Goal: Information Seeking & Learning: Learn about a topic

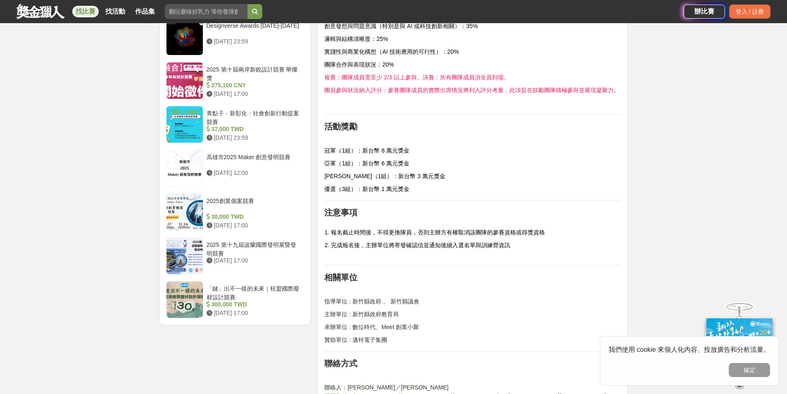
scroll to position [1288, 0]
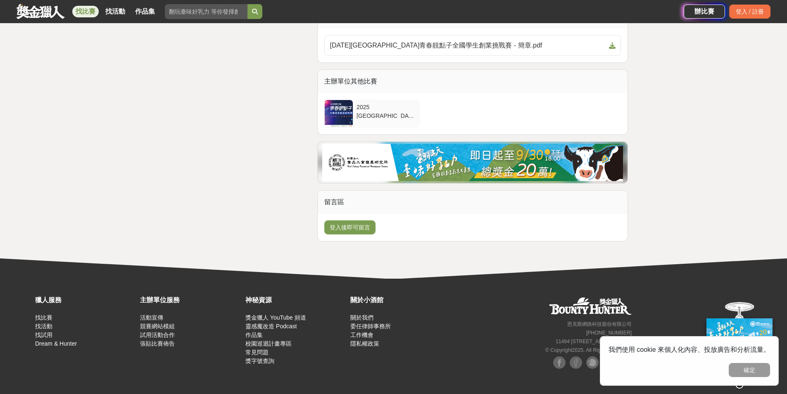
click at [342, 116] on div at bounding box center [339, 113] width 28 height 27
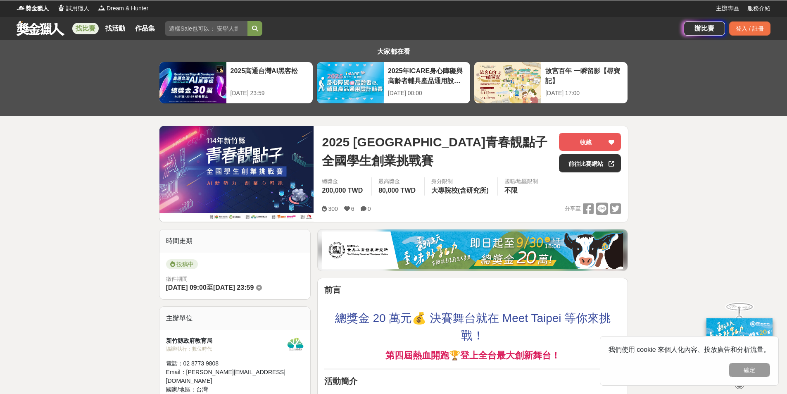
scroll to position [0, 0]
click at [261, 156] on img at bounding box center [236, 173] width 154 height 95
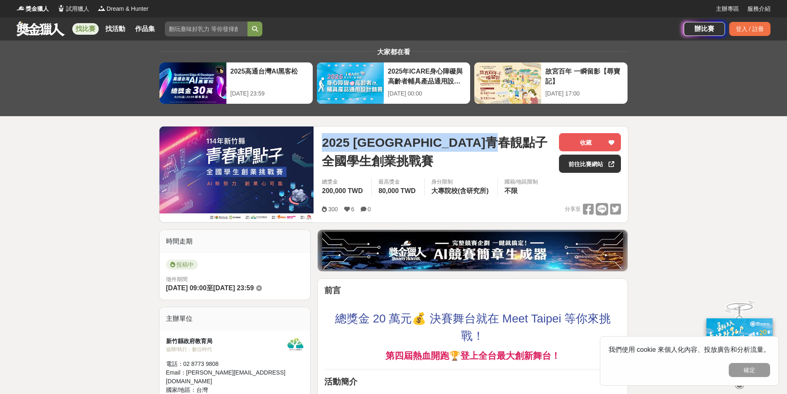
drag, startPoint x: 323, startPoint y: 143, endPoint x: 367, endPoint y: 165, distance: 48.6
click at [367, 165] on span "2025 [GEOGRAPHIC_DATA]青春靚點子 全國學生創業挑戰賽" at bounding box center [437, 151] width 230 height 37
copy span "2025 [GEOGRAPHIC_DATA]青春靚點子 全國學生創業挑戰賽"
click at [238, 158] on img at bounding box center [236, 173] width 154 height 95
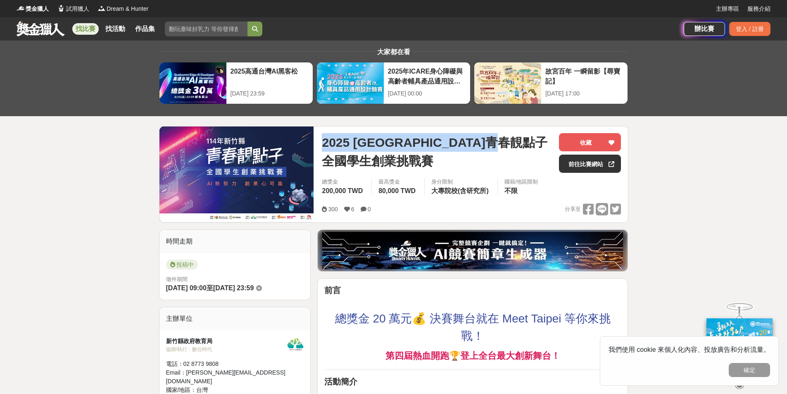
click at [238, 158] on img at bounding box center [236, 173] width 154 height 95
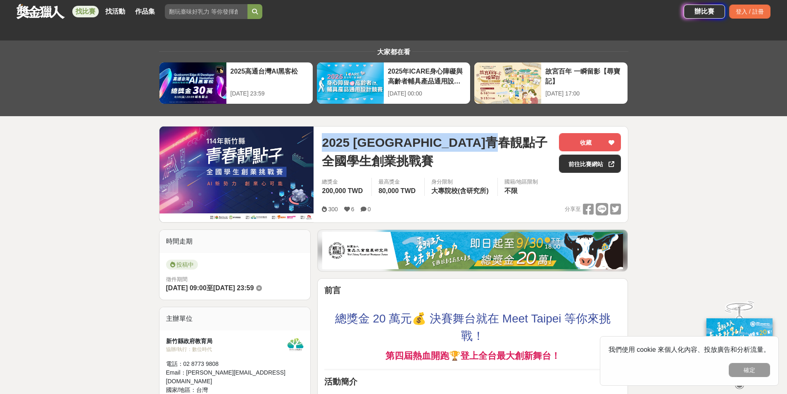
scroll to position [128, 0]
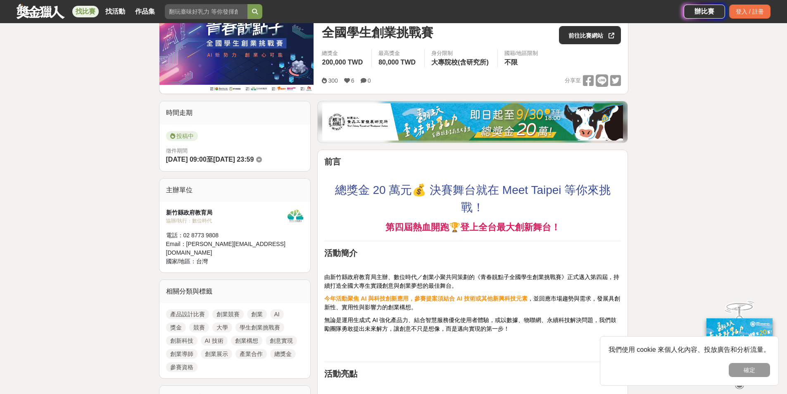
click at [178, 216] on div "新竹縣政府教育局" at bounding box center [226, 212] width 121 height 9
click at [166, 216] on div "新竹縣政府教育局" at bounding box center [226, 212] width 121 height 9
drag, startPoint x: 167, startPoint y: 213, endPoint x: 211, endPoint y: 211, distance: 43.8
click at [211, 211] on div "新竹縣政府教育局" at bounding box center [226, 212] width 121 height 9
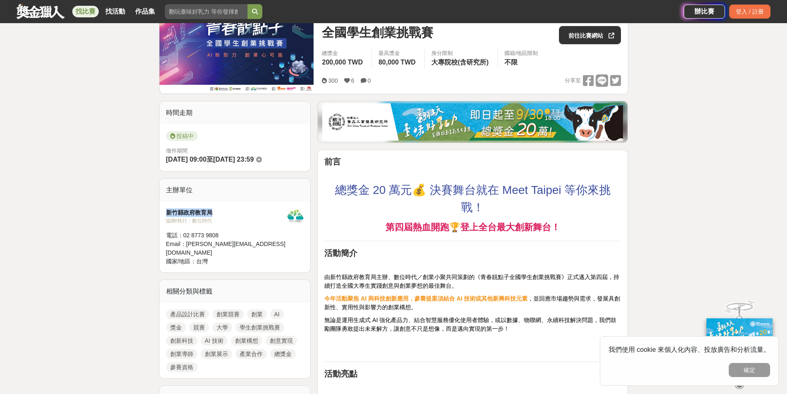
click at [258, 56] on img at bounding box center [236, 45] width 154 height 95
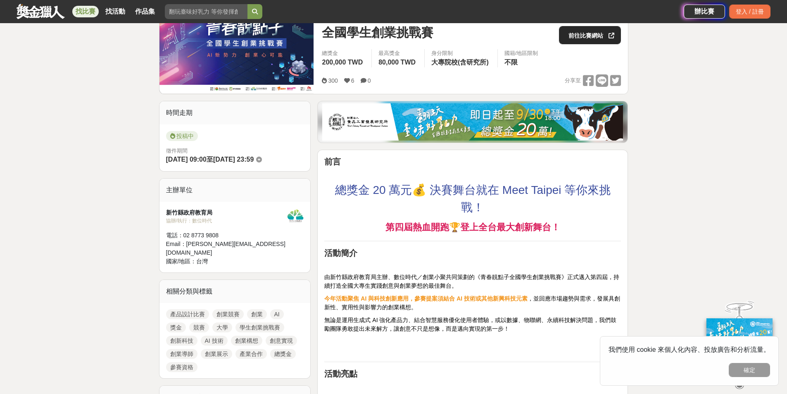
click at [574, 35] on link "前往比賽網站" at bounding box center [590, 35] width 62 height 18
drag, startPoint x: 335, startPoint y: 192, endPoint x: 412, endPoint y: 191, distance: 77.2
click at [412, 191] on p "總獎金 20 萬元💰️ 決賽舞台就在 Meet Taipei 等你來挑戰！" at bounding box center [472, 198] width 296 height 35
copy span "總獎金 20 萬元"
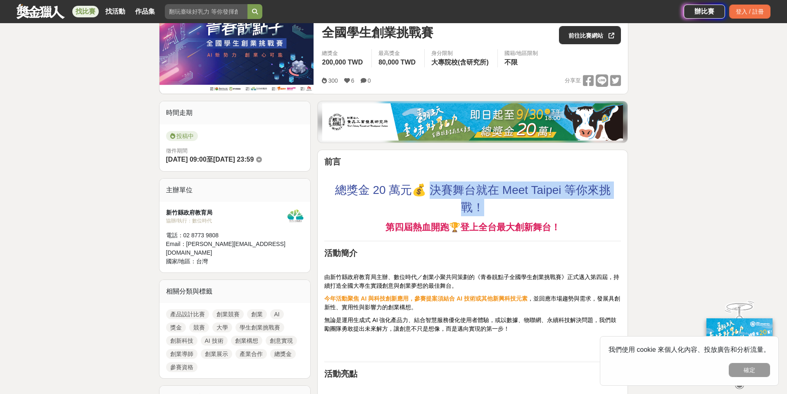
drag, startPoint x: 431, startPoint y: 190, endPoint x: 500, endPoint y: 206, distance: 70.4
click at [500, 206] on p "總獎金 20 萬元💰️ 決賽舞台就在 Meet Taipei 等你來挑戰！" at bounding box center [472, 198] width 296 height 35
copy span "賽舞台就在 Meet Taipei 等你來挑戰！"
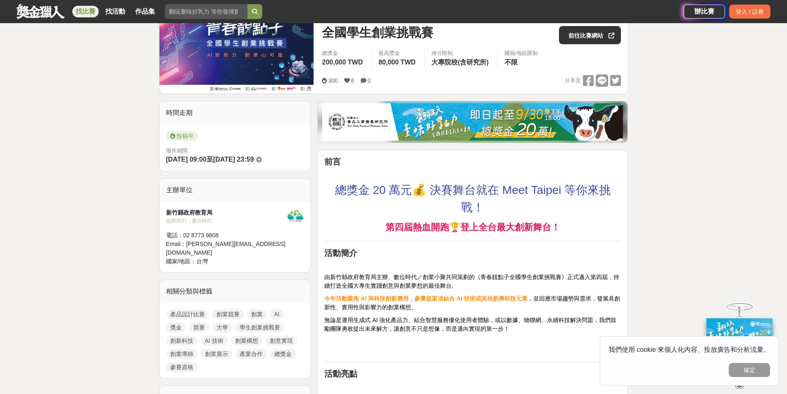
drag, startPoint x: 481, startPoint y: 232, endPoint x: 440, endPoint y: 230, distance: 41.7
click at [481, 231] on strong "第四屆熱血開跑🏆️登上全台最大創新舞台！" at bounding box center [472, 227] width 175 height 10
drag, startPoint x: 388, startPoint y: 227, endPoint x: 445, endPoint y: 224, distance: 57.5
click at [445, 224] on strong "第四屆熱血開跑🏆️登上全台最大創新舞台！" at bounding box center [472, 227] width 175 height 10
copy strong "第四屆熱血開跑"
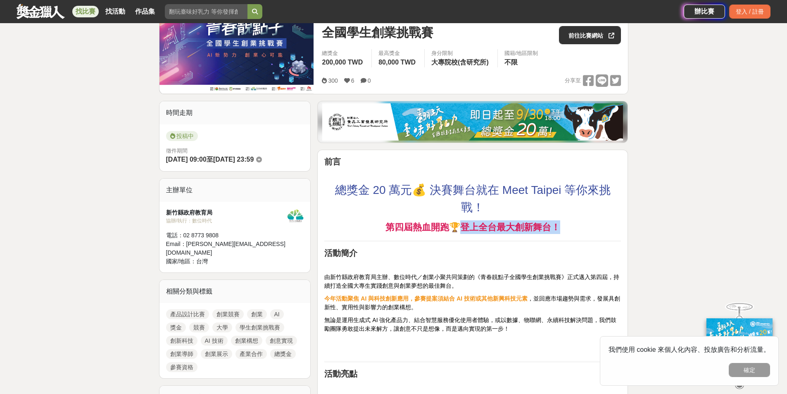
drag, startPoint x: 461, startPoint y: 223, endPoint x: 564, endPoint y: 223, distance: 102.4
click at [564, 223] on p "第四屆熱血開跑🏆️登上全台最大創新舞台！" at bounding box center [472, 227] width 296 height 14
copy strong "上全台最大創新舞台！"
click at [420, 260] on p at bounding box center [472, 264] width 296 height 9
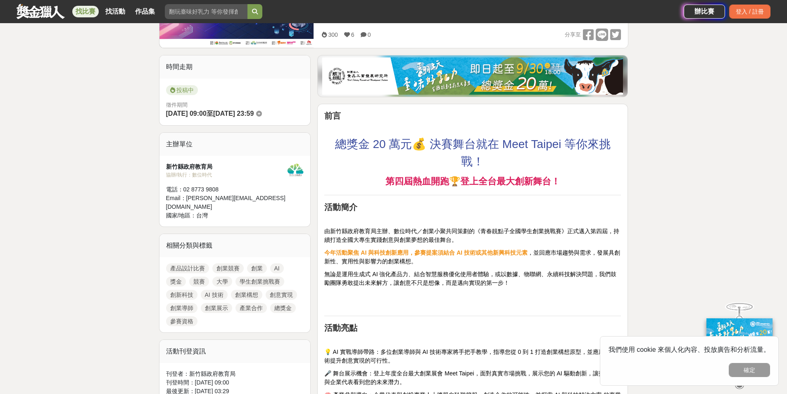
scroll to position [176, 0]
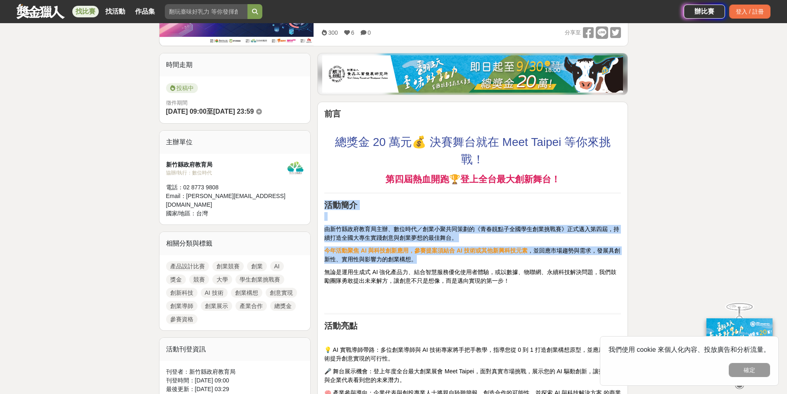
drag, startPoint x: 327, startPoint y: 204, endPoint x: 519, endPoint y: 256, distance: 198.5
click at [519, 256] on p "今年活動聚焦 AI 與科技創新應用，參賽提案須結合 AI 技術或其他新興科技元素 ，並回應市場趨勢與需求，發展具創新性、實用性與影響力的創業構想。" at bounding box center [472, 254] width 296 height 17
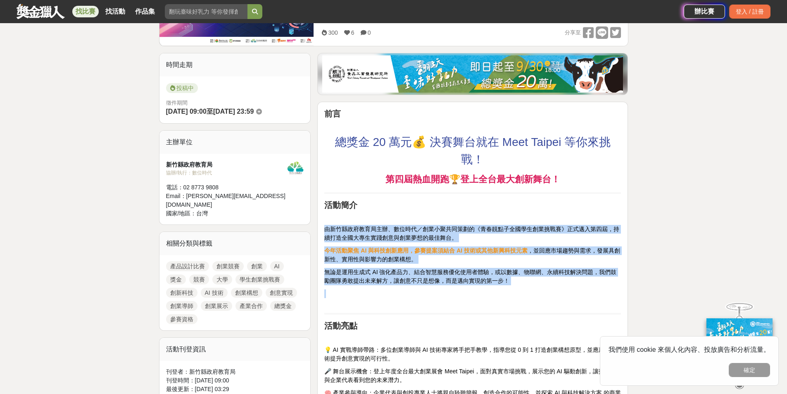
drag, startPoint x: 325, startPoint y: 229, endPoint x: 562, endPoint y: 285, distance: 243.6
copy div "由新竹縣政府教育局主辦、數位時代／創業小聚共同策劃的《青春靚點子全國學生創業挑戰賽》正式邁入第四屆，持續打造全國大專生實踐創意與創業夢想的最佳舞台。 今年活動…"
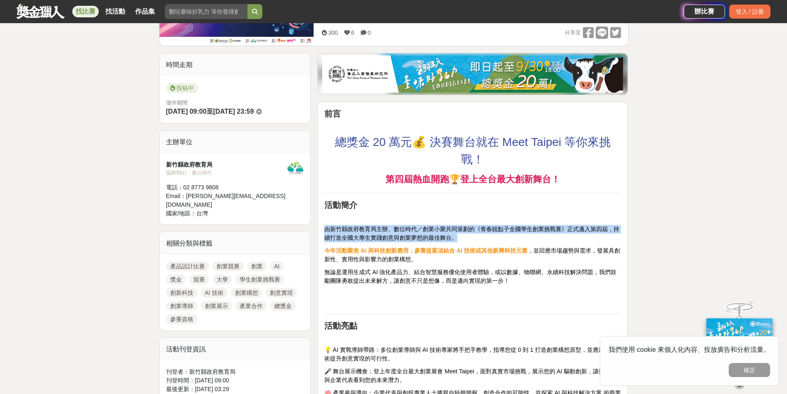
drag, startPoint x: 460, startPoint y: 237, endPoint x: 320, endPoint y: 231, distance: 140.5
copy span "由新竹縣政府教育局主辦、數位時代／創業小聚共同策劃的《青春靚點子全國學生創業挑戰賽》正式邁入第四屆，持續打造全國大專生實踐創意與創業夢想的最佳舞台。"
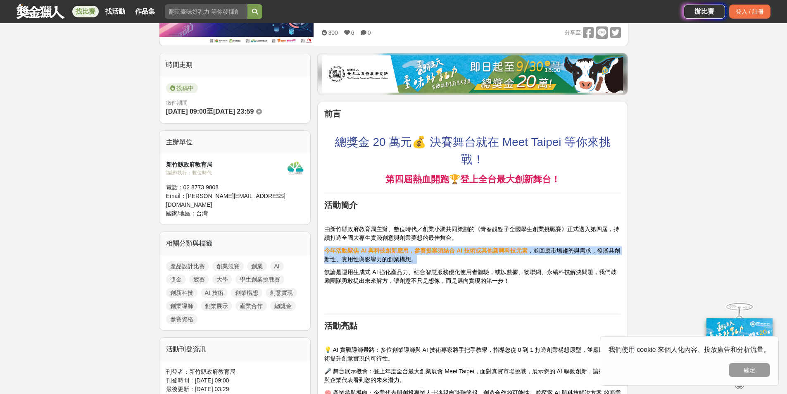
drag, startPoint x: 428, startPoint y: 261, endPoint x: 321, endPoint y: 251, distance: 107.5
copy p "今年活動聚焦 AI 與科技創新應用，參賽提案須結合 AI 技術或其他新興科技元素 ，並回應市場趨勢與需求，發展具創新性、實用性與影響力的創業構想。"
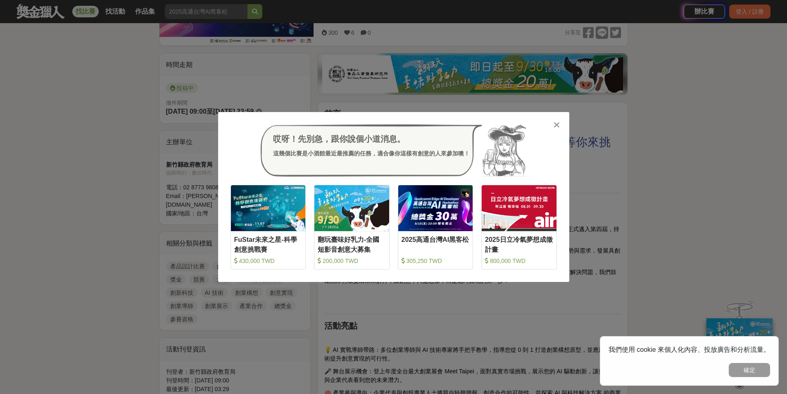
click at [557, 121] on icon at bounding box center [556, 125] width 6 height 8
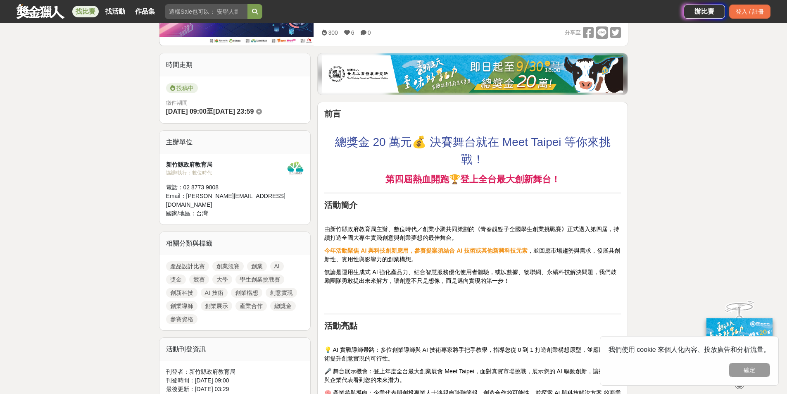
click at [442, 274] on span "無論是運用生成式 AI 強化產品力、結合智慧服務優化使用者體驗，或以數據、物聯網、永續科技解決問題，我們鼓勵團隊勇敢提出未來解方，讓創意不只是想像，而是邁向實…" at bounding box center [470, 275] width 292 height 15
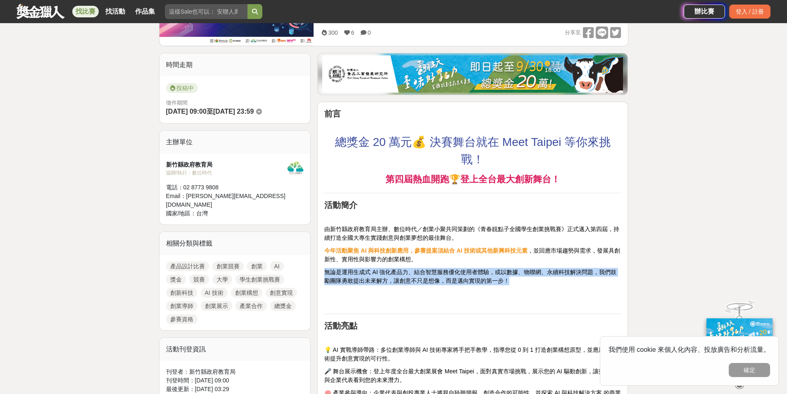
drag, startPoint x: 527, startPoint y: 282, endPoint x: 327, endPoint y: 269, distance: 201.1
click at [327, 269] on p "無論是運用生成式 AI 強化產品力、結合智慧服務優化使用者體驗，或以數據、物聯網、永續科技解決問題，我們鼓勵團隊勇敢提出未來解方，讓創意不只是想像，而是邁向實…" at bounding box center [472, 276] width 296 height 17
copy span "無論是運用生成式 AI 強化產品力、結合智慧服務優化使用者體驗，或以數據、物聯網、永續科技解決問題，我們鼓勵團隊勇敢提出未來解方，讓創意不只是想像，而是邁向實…"
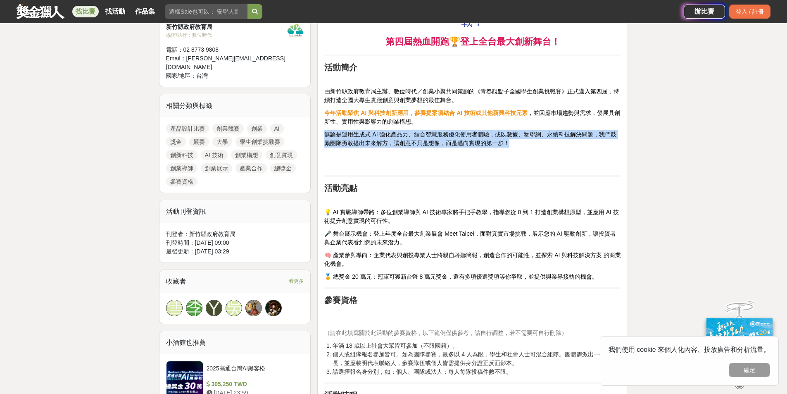
scroll to position [457, 0]
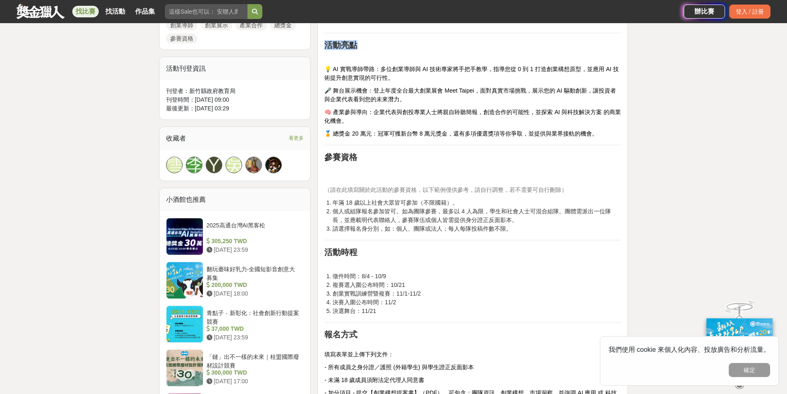
drag, startPoint x: 325, startPoint y: 45, endPoint x: 370, endPoint y: 45, distance: 44.6
click at [370, 45] on h2 "活動亮點" at bounding box center [472, 45] width 296 height 10
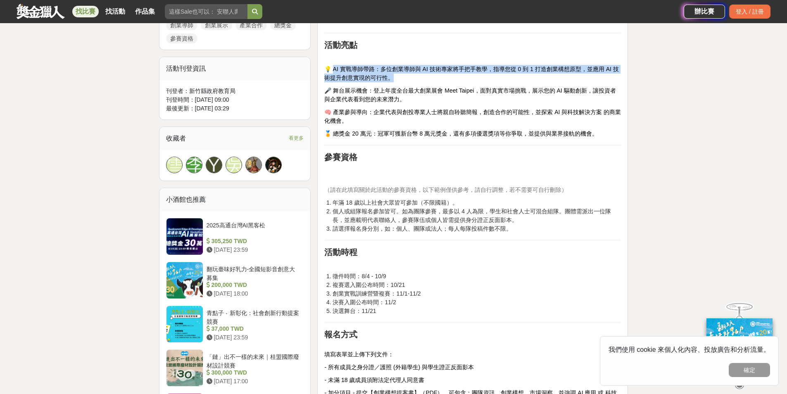
drag, startPoint x: 332, startPoint y: 68, endPoint x: 410, endPoint y: 77, distance: 78.2
click at [410, 77] on p "💡 AI 實戰導師帶路：多位創業導師與 AI 技術專家將手把手教學，指導您從 0 到 1 打造創業構想原型，並應用 AI 技術提升創意實現的可行性。" at bounding box center [472, 73] width 296 height 17
copy span "I 實戰導師帶路：多位創業導師與 AI 技術專家將手把手教學，指導您從 0 到 1 打造創業構想原型，並應用 AI 技術提升創意實現的可行性。"
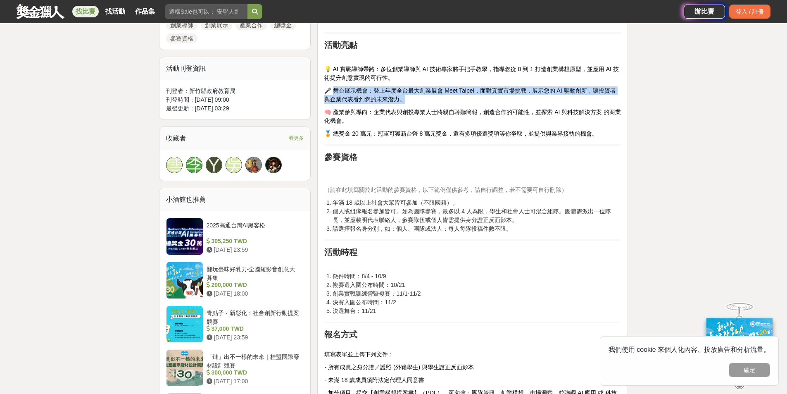
drag, startPoint x: 335, startPoint y: 90, endPoint x: 422, endPoint y: 101, distance: 88.2
click at [422, 101] on p "🎤 舞台展示機會：登上年度全台最大創業展會 Meet Taipei，面對真實市場挑戰，展示您的 AI 驅動創新，讓投資者與企業代表看到您的未來潛力。" at bounding box center [472, 94] width 296 height 17
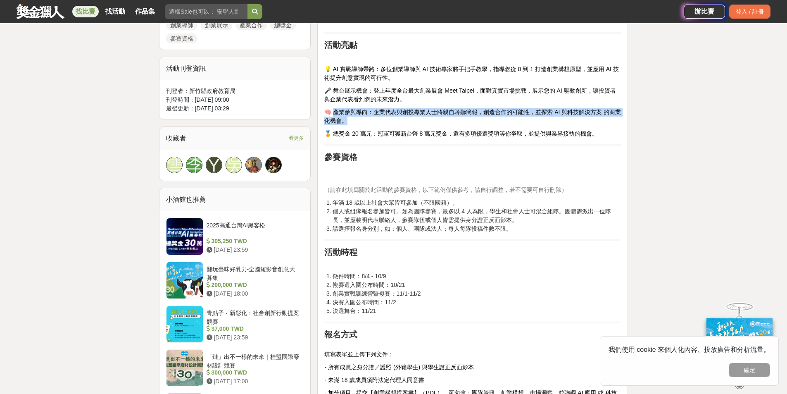
drag, startPoint x: 336, startPoint y: 113, endPoint x: 357, endPoint y: 121, distance: 22.9
click at [357, 121] on p "🧠 產業參與導向：企業代表與創投專業人士將親自聆聽簡報，創造合作的可能性，並探索 AI 與科技解決方案 的商業化機會。" at bounding box center [472, 116] width 296 height 17
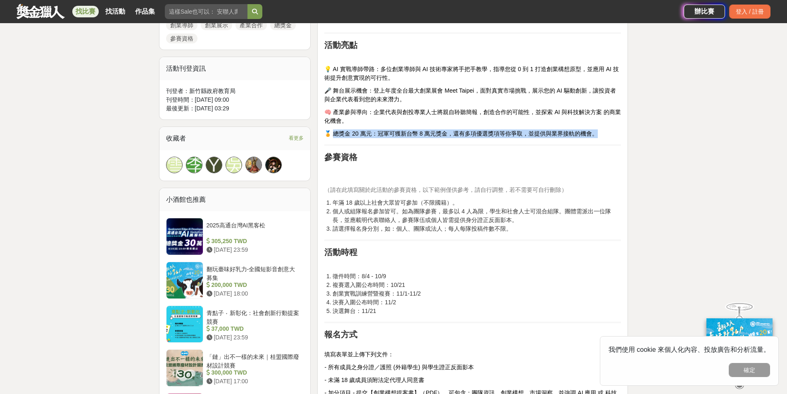
drag, startPoint x: 334, startPoint y: 132, endPoint x: 614, endPoint y: 126, distance: 280.4
click at [614, 126] on div "前言 總獎金 20 萬元💰️ 決賽舞台就在 Meet Taipei 等你來挑戰！ 第四屆熱血開跑🏆️登上全台最大創新舞台！ 活動簡介 由新竹縣政府教育局主辦、…" at bounding box center [472, 323] width 296 height 990
click at [396, 170] on p at bounding box center [472, 172] width 296 height 17
click at [358, 212] on li "個人或組隊報名參加皆可。如為團隊參賽，最多以 4 人為限，學生和社會人士可混合組隊。團體需派出一位隊長，並應載明代表聯絡人，參賽隊伍或個人皆需提供身分證正反面…" at bounding box center [476, 215] width 288 height 17
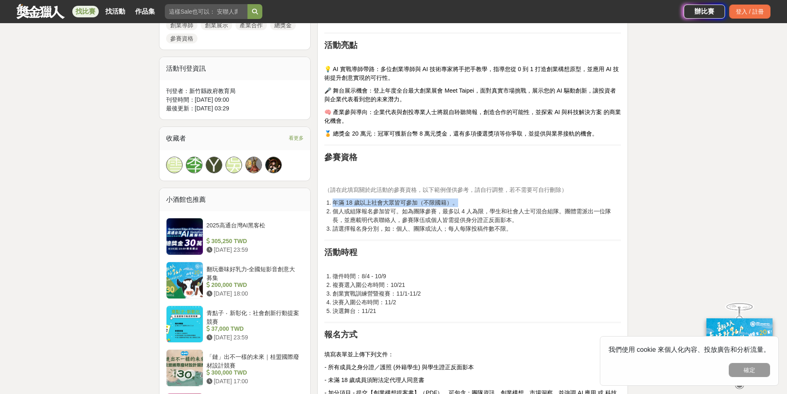
drag, startPoint x: 327, startPoint y: 203, endPoint x: 455, endPoint y: 199, distance: 127.3
click at [454, 199] on li "年滿 18 歲以上社會大眾皆可參加（不限國籍）。" at bounding box center [476, 202] width 288 height 9
click at [455, 199] on li "年滿 18 歲以上社會大眾皆可參加（不限國籍）。" at bounding box center [476, 202] width 288 height 9
drag, startPoint x: 471, startPoint y: 197, endPoint x: 322, endPoint y: 202, distance: 149.2
click at [322, 202] on div "前言 總獎金 20 萬元💰️ 決賽舞台就在 Meet Taipei 等你來挑戰！ 第四屆熱血開跑🏆️登上全台最大創新舞台！ 活動簡介 由新竹縣政府教育局主辦、…" at bounding box center [472, 325] width 311 height 1008
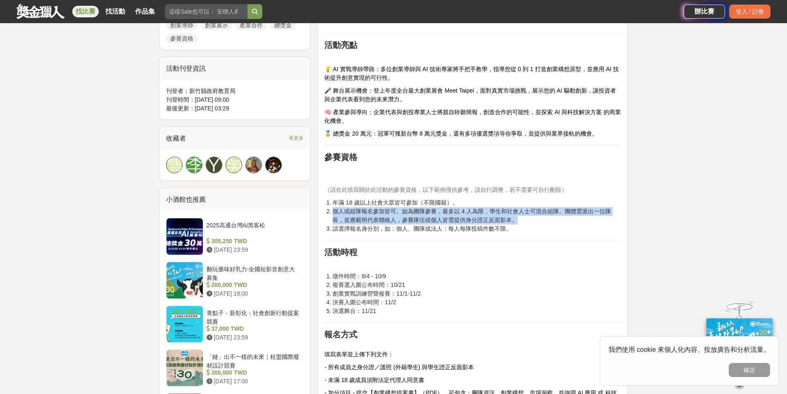
drag, startPoint x: 334, startPoint y: 210, endPoint x: 542, endPoint y: 219, distance: 207.9
click at [542, 219] on li "個人或組隊報名參加皆可。如為團隊參賽，最多以 4 人為限，學生和社會人士可混合組隊。團體需派出一位隊長，並應載明代表聯絡人，參賽隊伍或個人皆需提供身分證正反面…" at bounding box center [476, 215] width 288 height 17
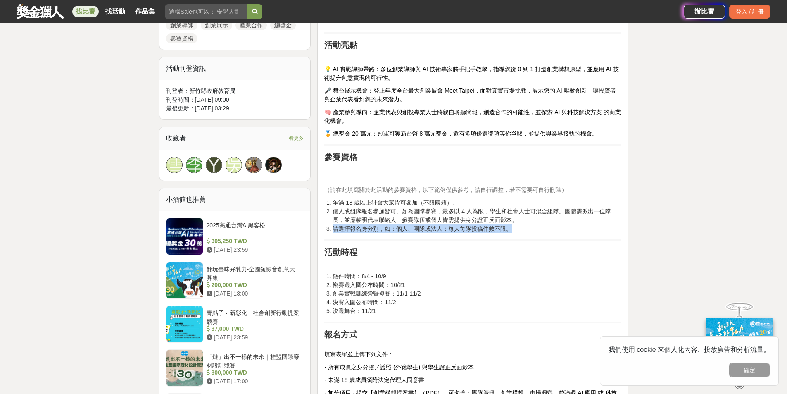
drag, startPoint x: 333, startPoint y: 229, endPoint x: 525, endPoint y: 228, distance: 191.6
click at [525, 228] on li "請選擇報名身分別，如：個人、團隊或法人；每人每隊投稿件數不限。" at bounding box center [476, 228] width 288 height 9
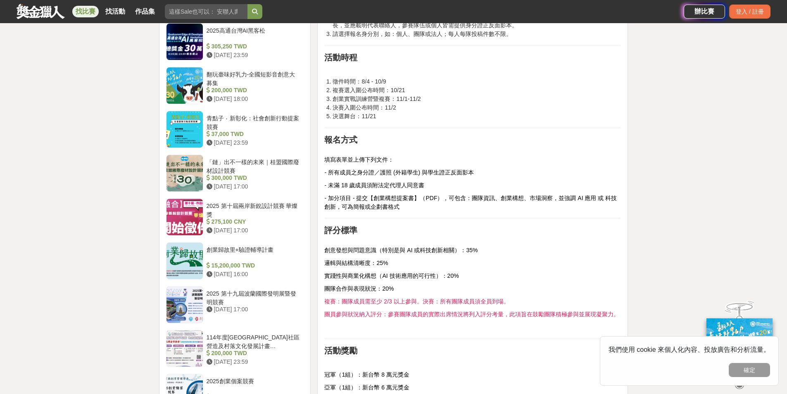
scroll to position [635, 0]
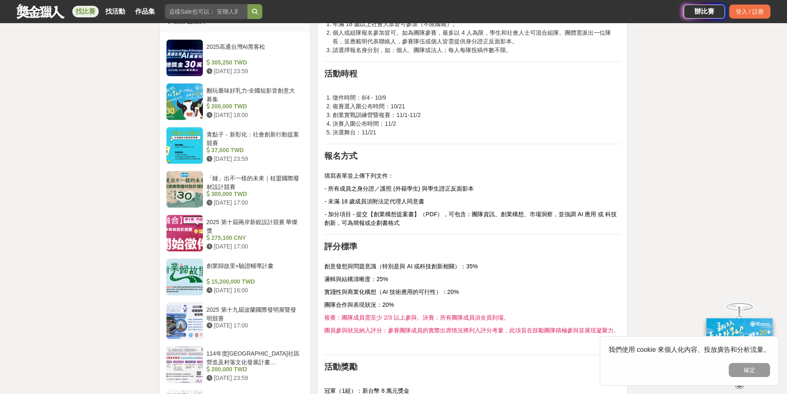
click at [359, 172] on span "填寫表單並上傳下列文件：" at bounding box center [358, 175] width 69 height 7
drag, startPoint x: 327, startPoint y: 95, endPoint x: 385, endPoint y: 129, distance: 67.5
click at [385, 129] on ol "徵件時間：8/4 - 10/9 複賽選入圍公布時間：10/21 創業實戰訓練營暨複賽：11/1-11/2 決賽入圍公布時間：11/2 決選舞台：11/21" at bounding box center [472, 114] width 296 height 43
click at [363, 102] on li "複賽選入圍公布時間：10/21" at bounding box center [476, 106] width 288 height 9
drag, startPoint x: 335, startPoint y: 99, endPoint x: 391, endPoint y: 97, distance: 55.8
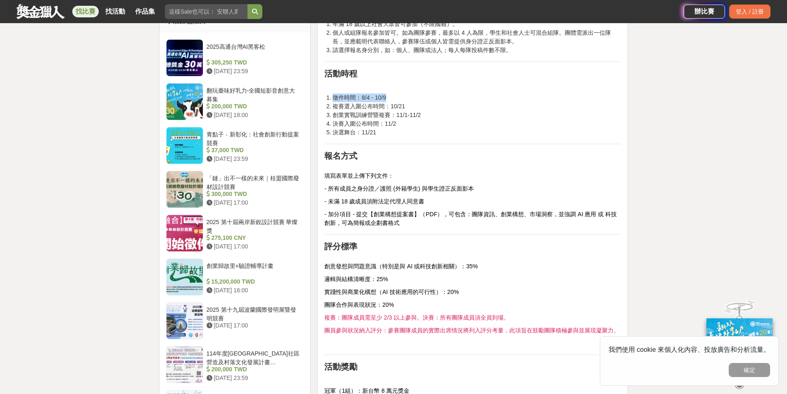
click at [391, 97] on li "徵件時間：8/4 - 10/9" at bounding box center [476, 97] width 288 height 9
drag, startPoint x: 332, startPoint y: 103, endPoint x: 418, endPoint y: 102, distance: 85.5
click at [418, 102] on li "複賽選入圍公布時間：10/21" at bounding box center [476, 106] width 288 height 9
drag, startPoint x: 334, startPoint y: 114, endPoint x: 434, endPoint y: 113, distance: 99.9
click at [434, 113] on li "創業實戰訓練營暨複賽：11/1-11/2" at bounding box center [476, 115] width 288 height 9
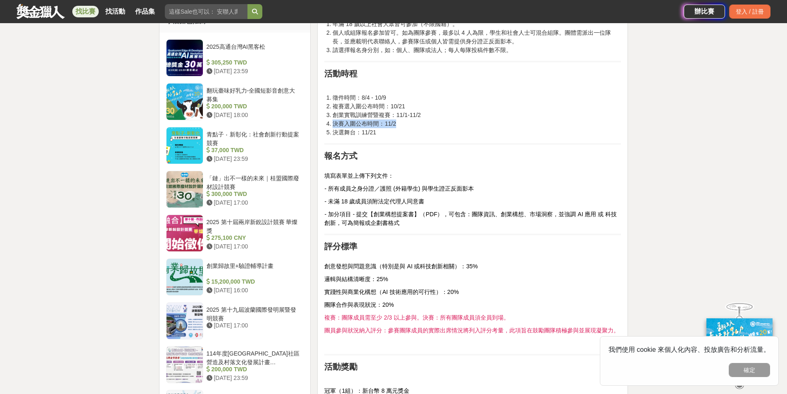
drag, startPoint x: 334, startPoint y: 122, endPoint x: 404, endPoint y: 122, distance: 69.8
click at [404, 122] on li "決賽入圍公布時間：11/2" at bounding box center [476, 123] width 288 height 9
drag, startPoint x: 344, startPoint y: 132, endPoint x: 387, endPoint y: 131, distance: 43.8
click at [387, 131] on li "決選舞台：11/21" at bounding box center [476, 132] width 288 height 9
click at [391, 181] on div "前言 總獎金 20 萬元💰️ 決賽舞台就在 Meet Taipei 等你來挑戰！ 第四屆熱血開跑🏆️登上全台最大創新舞台！ 活動簡介 由新竹縣政府教育局主辦、…" at bounding box center [472, 145] width 296 height 990
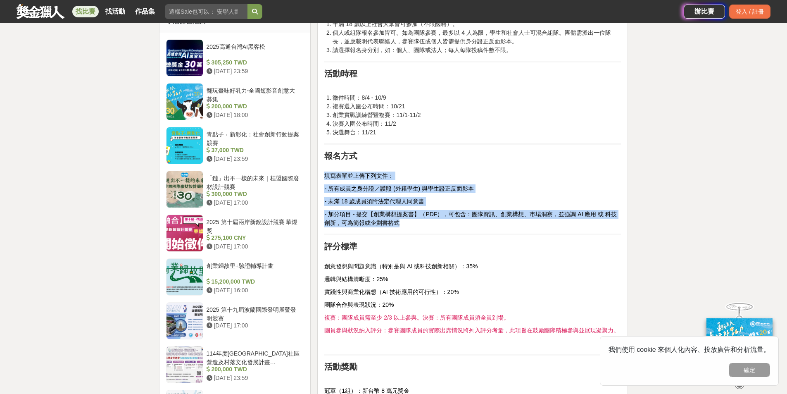
drag, startPoint x: 325, startPoint y: 174, endPoint x: 410, endPoint y: 222, distance: 96.7
click at [410, 222] on div "前言 總獎金 20 萬元💰️ 決賽舞台就在 Meet Taipei 等你來挑戰！ 第四屆熱血開跑🏆️登上全台最大創新舞台！ 活動簡介 由新竹縣政府教育局主辦、…" at bounding box center [472, 145] width 296 height 990
click at [361, 198] on span "- 未滿 18 歲成員須附法定代理人同意書" at bounding box center [374, 201] width 100 height 7
drag, startPoint x: 390, startPoint y: 223, endPoint x: 323, endPoint y: 173, distance: 83.9
click at [323, 173] on div "前言 總獎金 20 萬元💰️ 決賽舞台就在 Meet Taipei 等你來挑戰！ 第四屆熱血開跑🏆️登上全台最大創新舞台！ 活動簡介 由新竹縣政府教育局主辦、…" at bounding box center [472, 147] width 311 height 1008
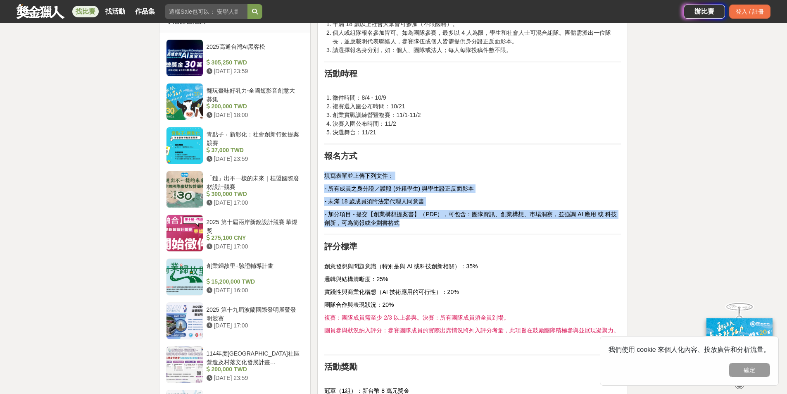
click at [440, 211] on span "- 加分項目 - 提交【創業構想提案書】（PDF），可包含：團隊資訊、創業構想、市場洞察，並強調 AI 應用 或 科技創新，可為簡報或企劃書格式" at bounding box center [470, 218] width 292 height 15
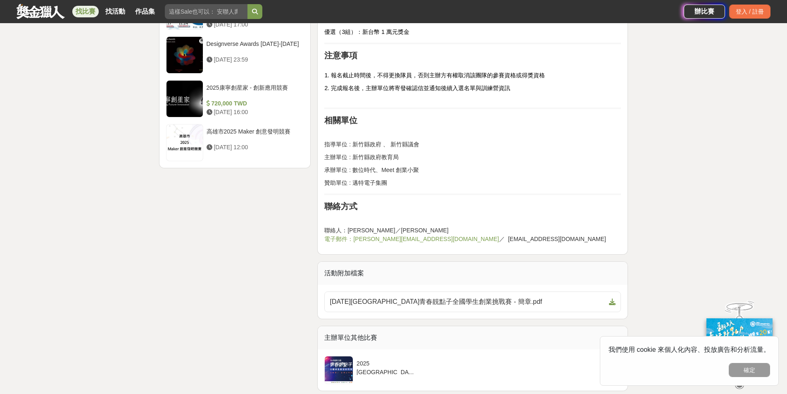
scroll to position [1036, 0]
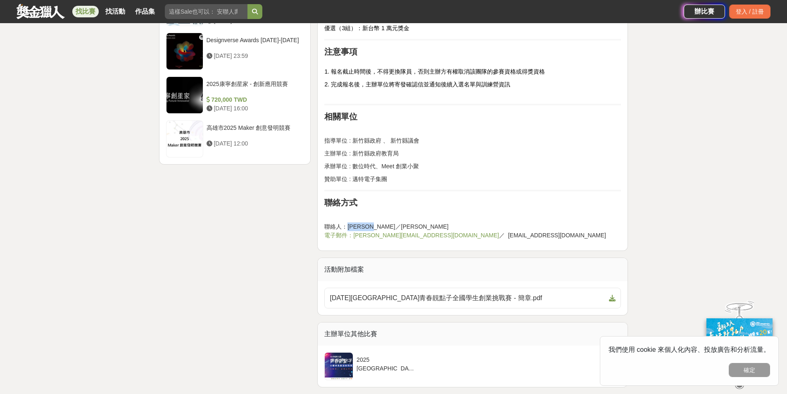
drag, startPoint x: 349, startPoint y: 225, endPoint x: 409, endPoint y: 225, distance: 60.3
click at [409, 225] on p "聯絡人：蔡小姐／鄭小姐 電子郵件：jenny.tsai@bnext.com.tw ／ abbie.cheng@bnext.com.tw" at bounding box center [472, 230] width 296 height 17
drag, startPoint x: 523, startPoint y: 234, endPoint x: 353, endPoint y: 237, distance: 170.6
click at [353, 237] on p "聯絡人：蔡小姐／鄭小姐 電子郵件：jenny.tsai@bnext.com.tw ／ abbie.cheng@bnext.com.tw" at bounding box center [472, 230] width 296 height 17
click at [551, 149] on p "主辦單位 : 新竹縣政府教育局" at bounding box center [472, 153] width 296 height 9
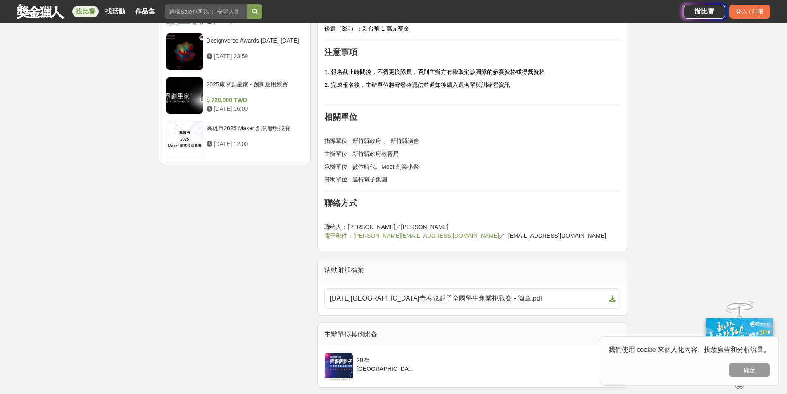
scroll to position [671, 0]
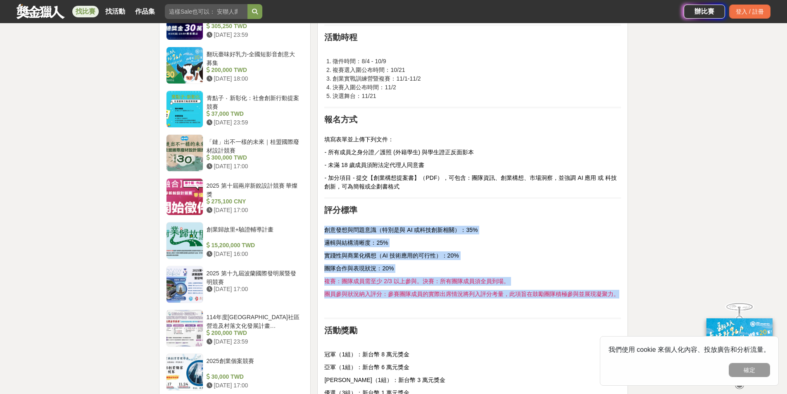
drag, startPoint x: 325, startPoint y: 230, endPoint x: 630, endPoint y: 295, distance: 311.6
click at [630, 295] on div "前言 總獎金 20 萬元💰️ 決賽舞台就在 Meet Taipei 等你來挑戰！ 第四屆熱血開跑🏆️登上全台最大創新舞台！ 活動簡介 由新竹縣政府教育局主辦、…" at bounding box center [472, 211] width 317 height 1307
click at [415, 239] on p "邏輯與結構清晰度：25%" at bounding box center [472, 242] width 296 height 9
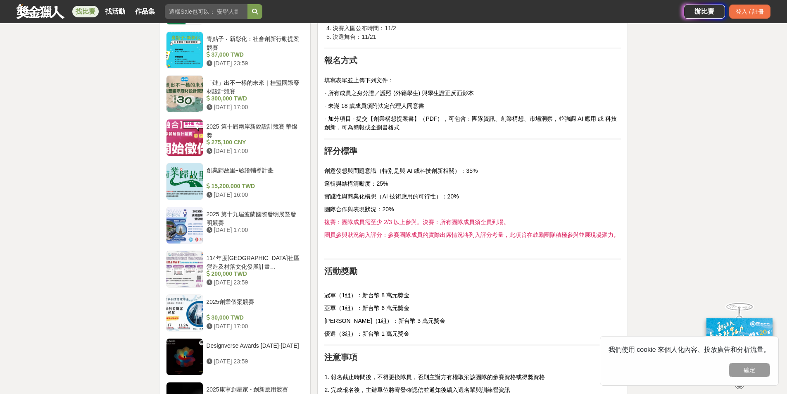
scroll to position [825, 0]
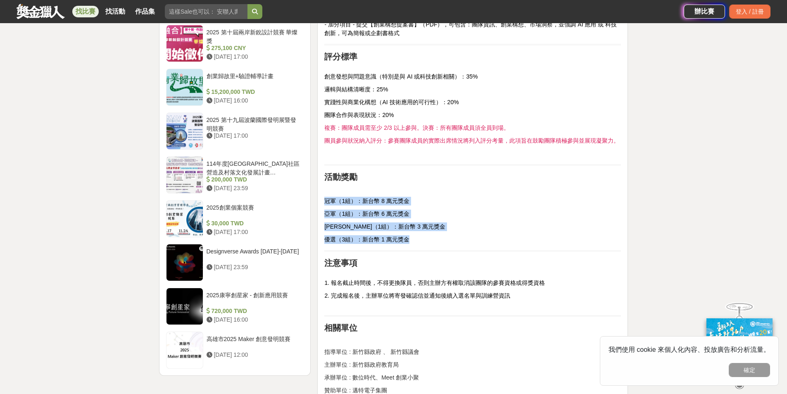
drag, startPoint x: 325, startPoint y: 202, endPoint x: 427, endPoint y: 232, distance: 106.1
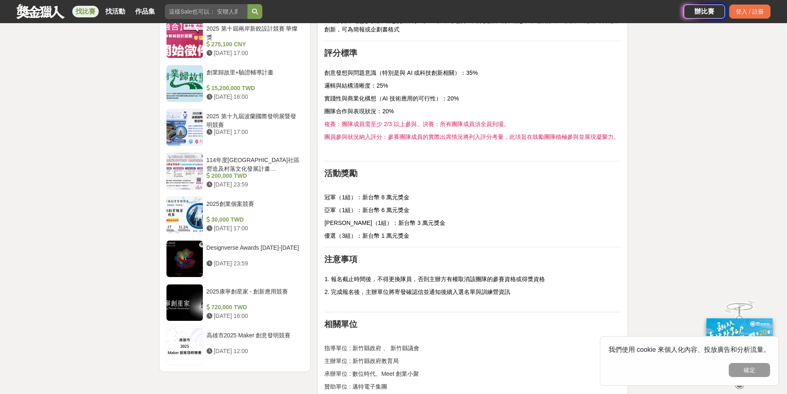
scroll to position [848, 0]
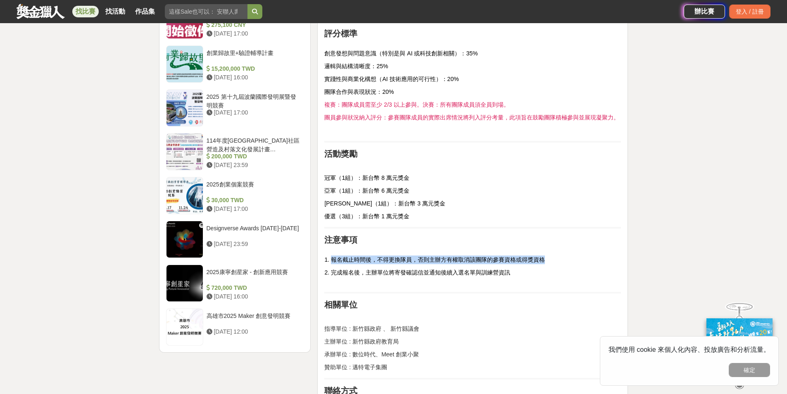
drag, startPoint x: 332, startPoint y: 259, endPoint x: 553, endPoint y: 260, distance: 220.5
click at [553, 260] on p "1. 報名截止時間後，不得更換隊員，否則主辦方有權取消該團隊的參賽資格或得獎資格" at bounding box center [472, 255] width 296 height 17
drag, startPoint x: 330, startPoint y: 274, endPoint x: 539, endPoint y: 270, distance: 208.6
click at [540, 270] on p "2. 完成報名後，主辦單位將寄發確認信並通知後續入選名單與訓練營資訊" at bounding box center [472, 276] width 296 height 17
drag, startPoint x: 16, startPoint y: 253, endPoint x: 18, endPoint y: 221, distance: 31.9
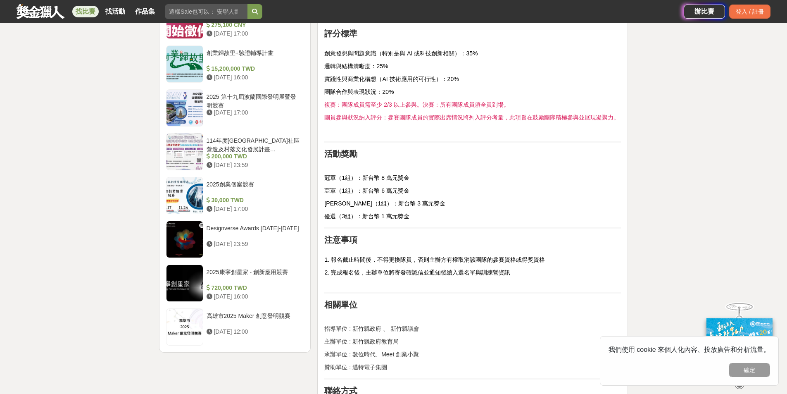
scroll to position [0, 0]
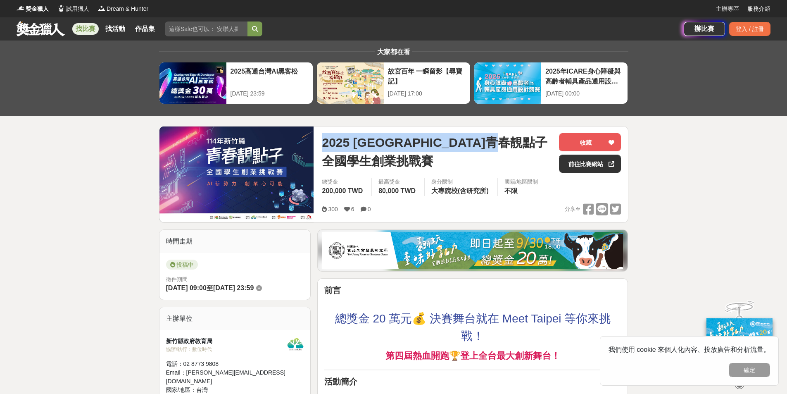
drag, startPoint x: 323, startPoint y: 141, endPoint x: 349, endPoint y: 168, distance: 36.8
click at [349, 168] on span "2025 新竹縣青春靚點子 全國學生創業挑戰賽" at bounding box center [437, 151] width 230 height 37
